Goal: Find specific page/section: Find specific page/section

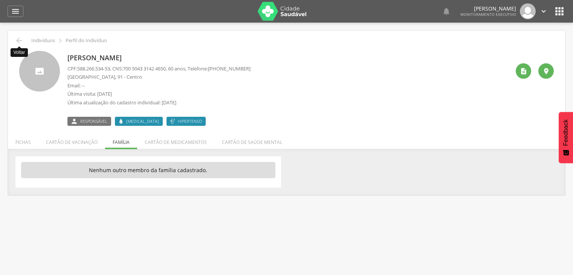
click at [19, 43] on icon "" at bounding box center [19, 40] width 9 height 9
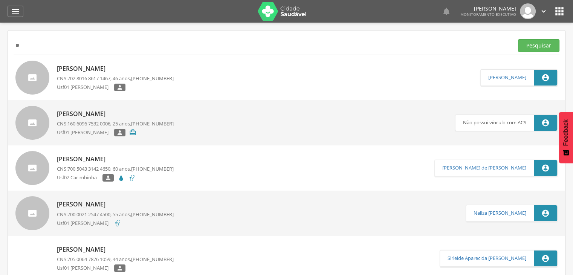
type input "*"
click at [518, 39] on button "Pesquisar" at bounding box center [538, 45] width 41 height 13
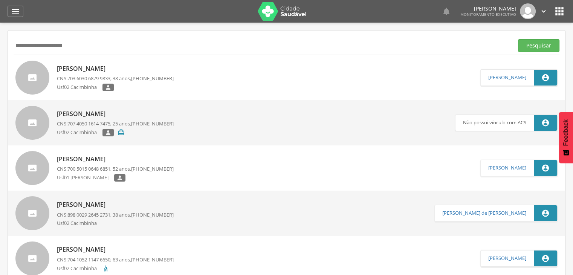
type input "**********"
click at [115, 73] on div "[PERSON_NAME] CNS: 703 6030 6879 9833 , 38 anos, [PHONE_NUMBER] Usf02 Cacimbinh…" at bounding box center [115, 77] width 117 height 31
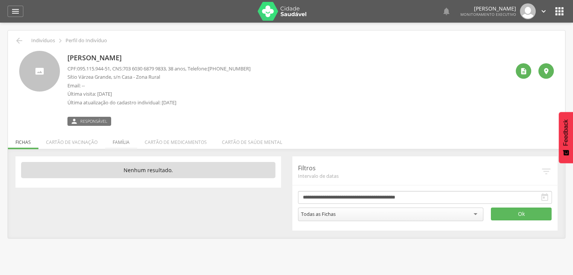
click at [123, 141] on li "Família" at bounding box center [121, 141] width 32 height 18
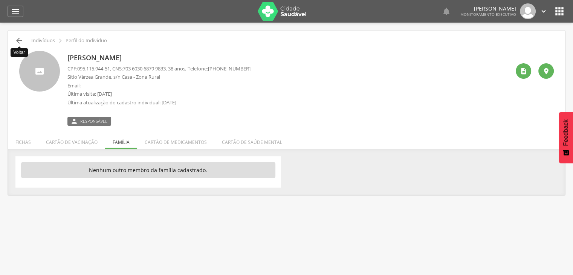
click at [15, 40] on icon "" at bounding box center [19, 40] width 9 height 9
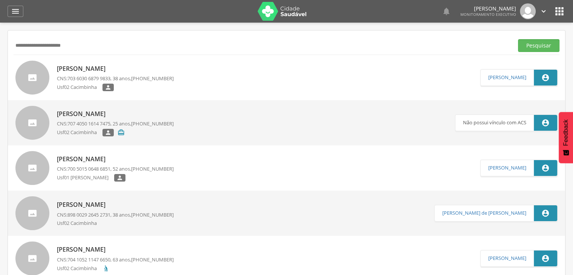
click at [87, 67] on p "[PERSON_NAME]" at bounding box center [115, 68] width 117 height 9
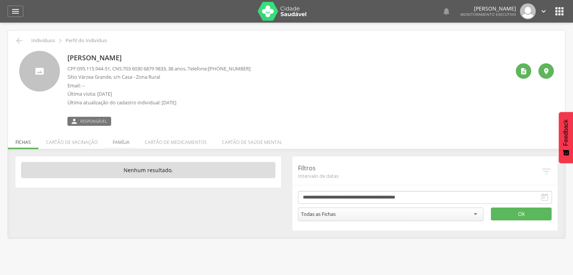
click at [119, 146] on li "Família" at bounding box center [121, 141] width 32 height 18
